Goal: Task Accomplishment & Management: Complete application form

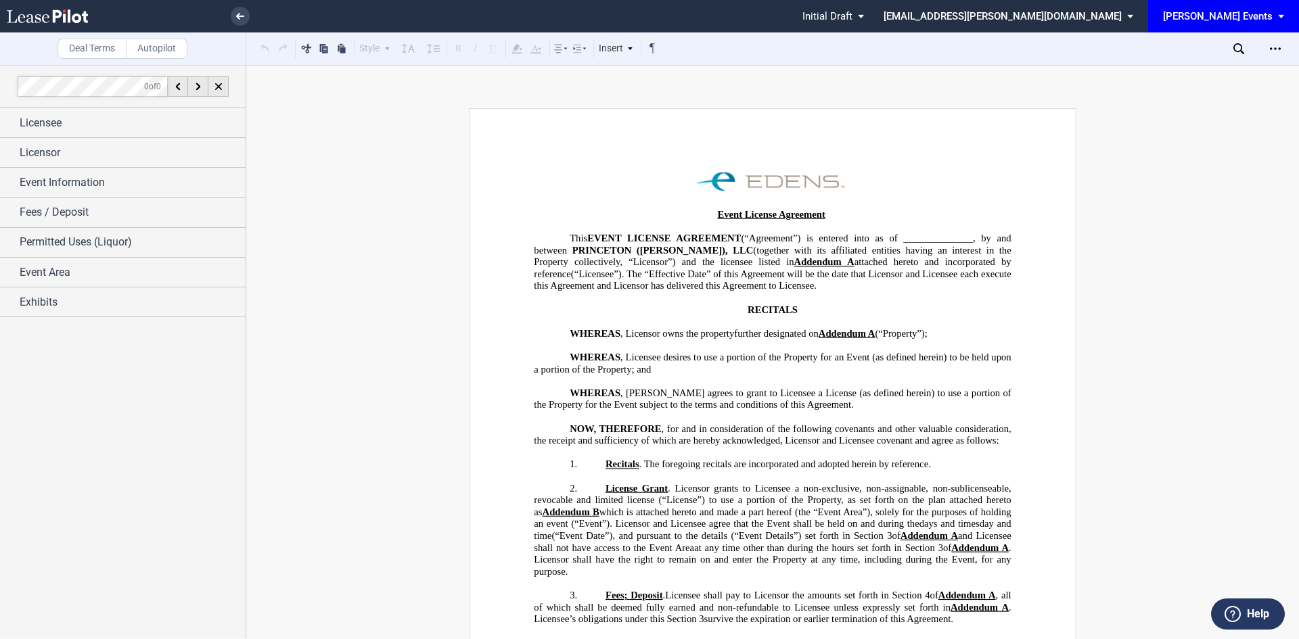
scroll to position [2029, 0]
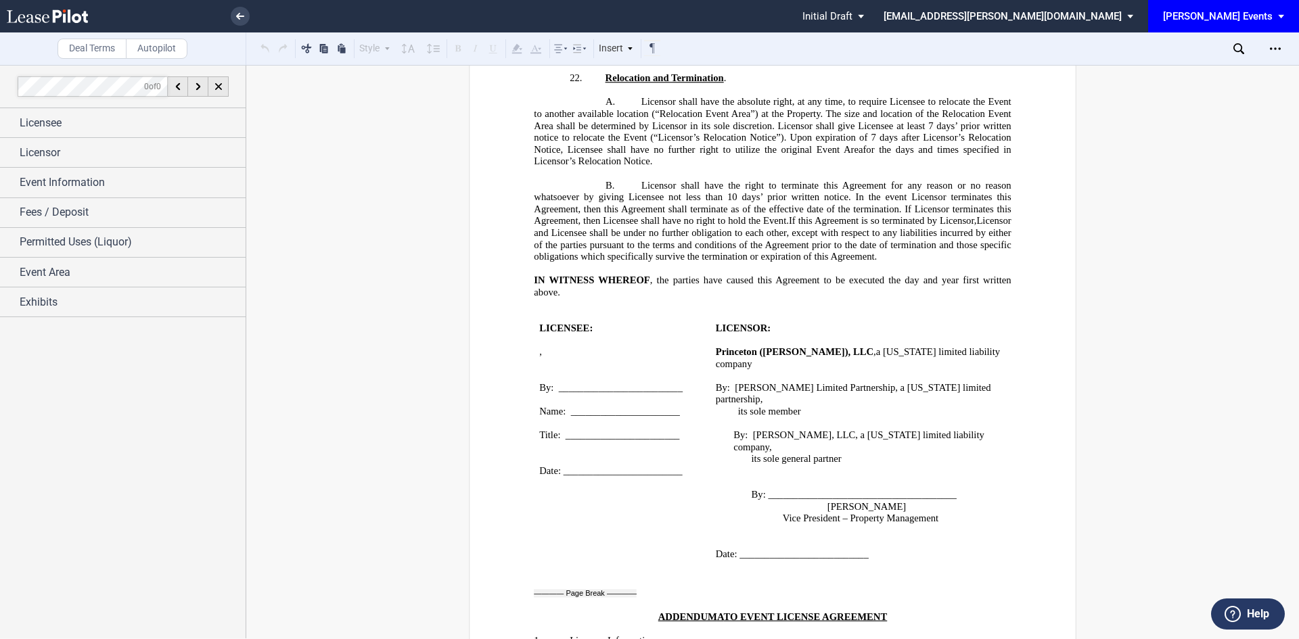
click at [1228, 23] on span "[PERSON_NAME] Events" at bounding box center [1218, 16] width 110 height 32
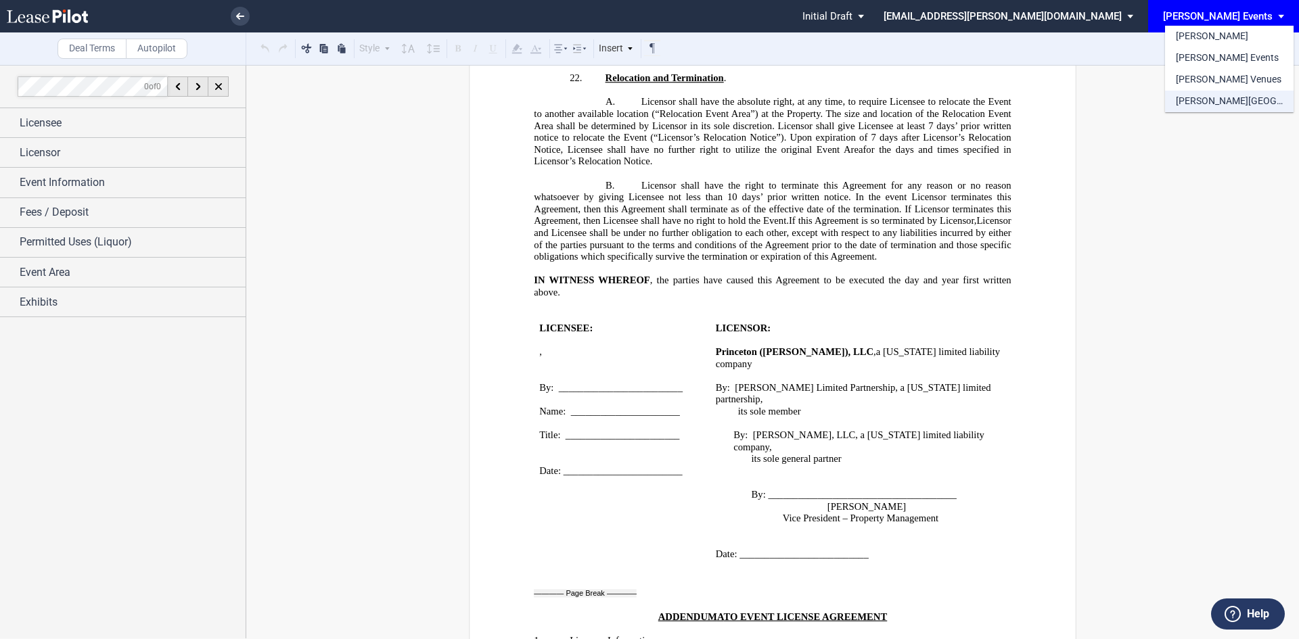
click at [1230, 103] on div "[PERSON_NAME][GEOGRAPHIC_DATA] Consents" at bounding box center [1229, 102] width 107 height 14
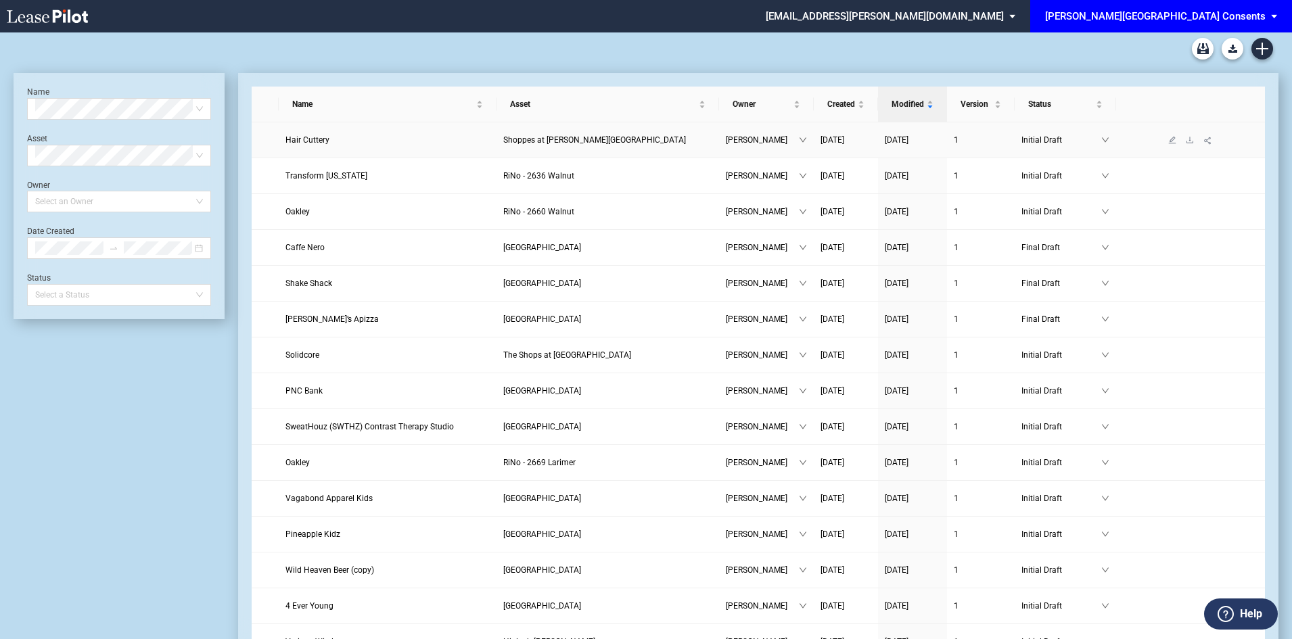
click at [600, 139] on span "Shoppes at [PERSON_NAME][GEOGRAPHIC_DATA]" at bounding box center [594, 139] width 183 height 9
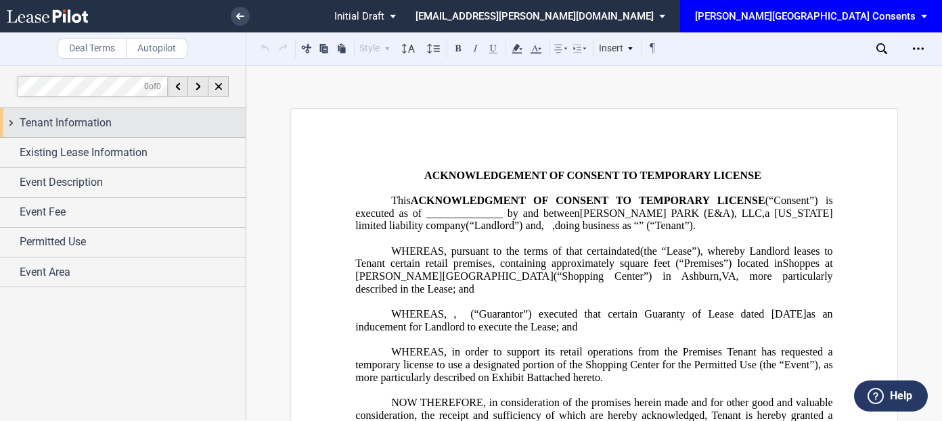
click at [126, 133] on div "Tenant Information" at bounding box center [123, 122] width 246 height 29
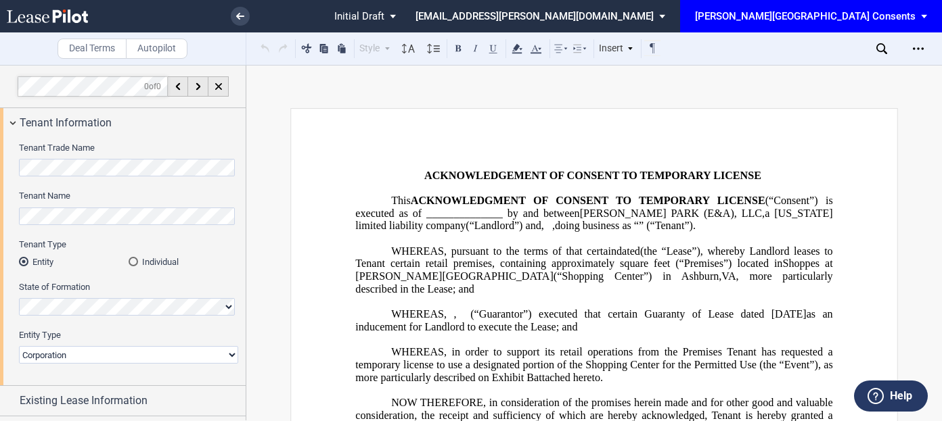
click at [105, 352] on select "Corporation Limited Liability Company General Partnership Limited Partnership N…" at bounding box center [128, 355] width 219 height 18
select select "limited liability company"
click at [19, 346] on select "Corporation Limited Liability Company General Partnership Limited Partnership N…" at bounding box center [128, 355] width 219 height 18
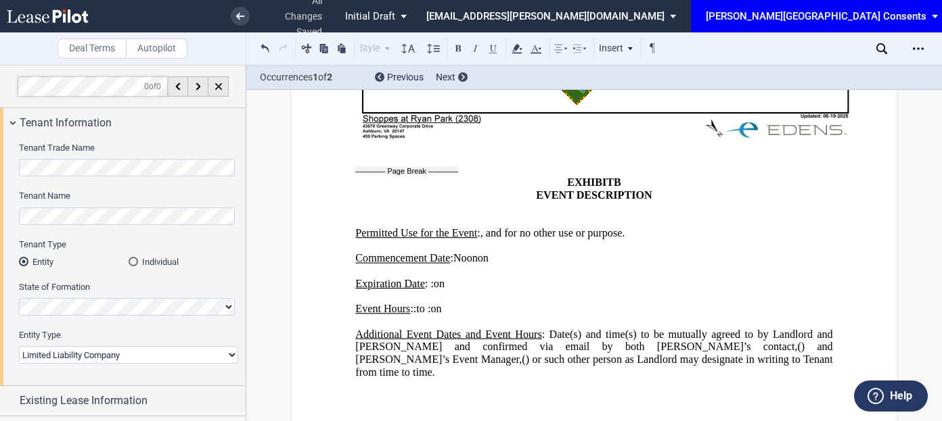
scroll to position [2496, 0]
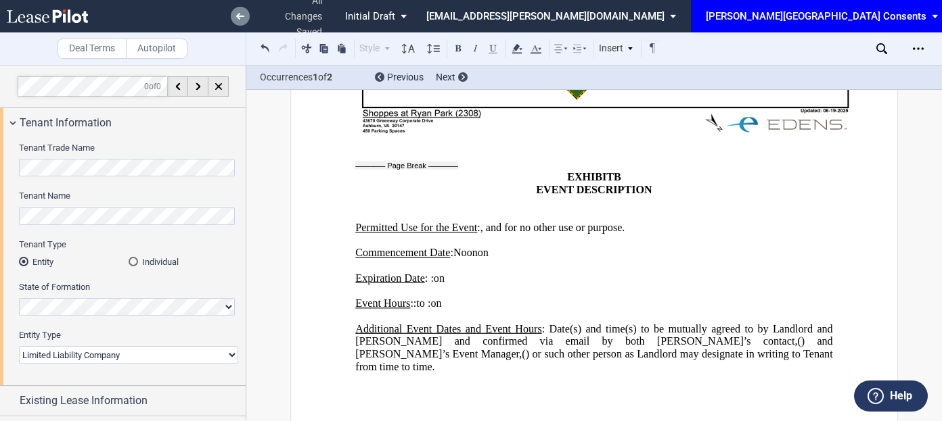
click at [241, 18] on icon at bounding box center [240, 16] width 8 height 7
